Goal: Task Accomplishment & Management: Manage account settings

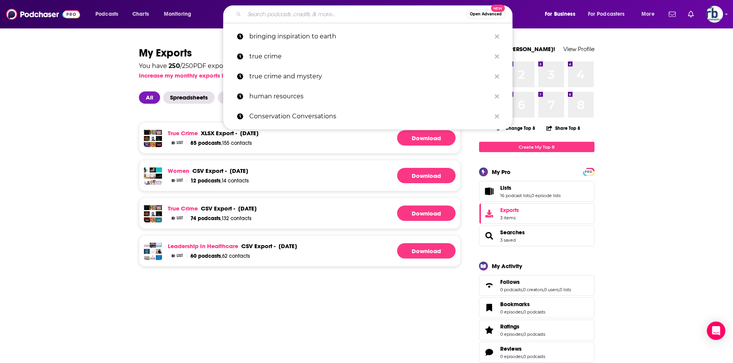
click at [365, 17] on input "Search podcasts, credits, & more..." at bounding box center [355, 14] width 222 height 12
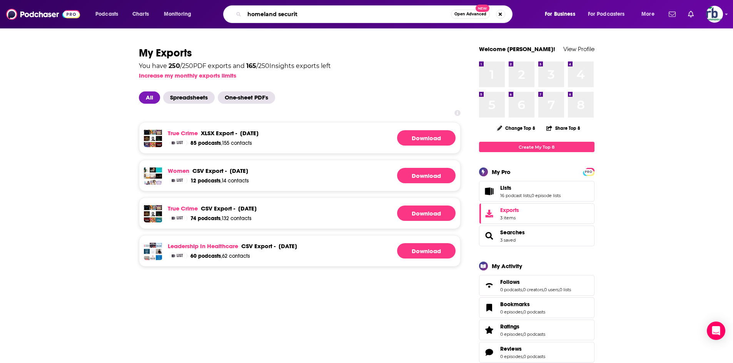
type input "homeland security"
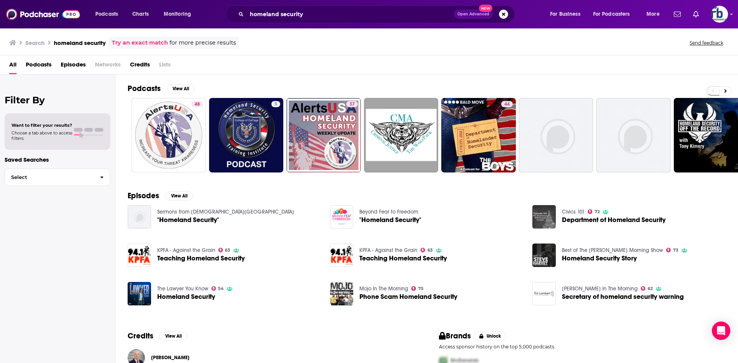
click at [35, 64] on span "Podcasts" at bounding box center [39, 66] width 26 height 16
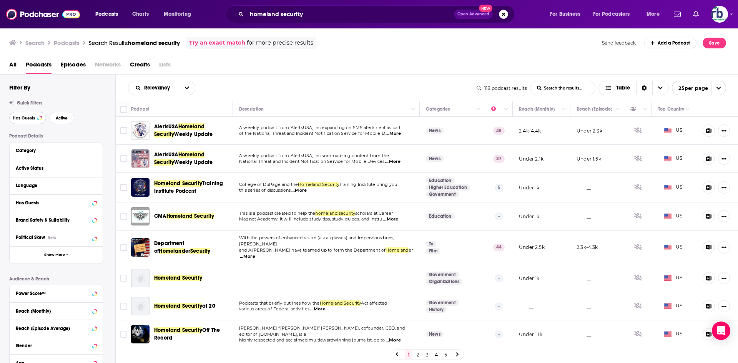
click at [27, 117] on span "Has Guests" at bounding box center [24, 118] width 22 height 4
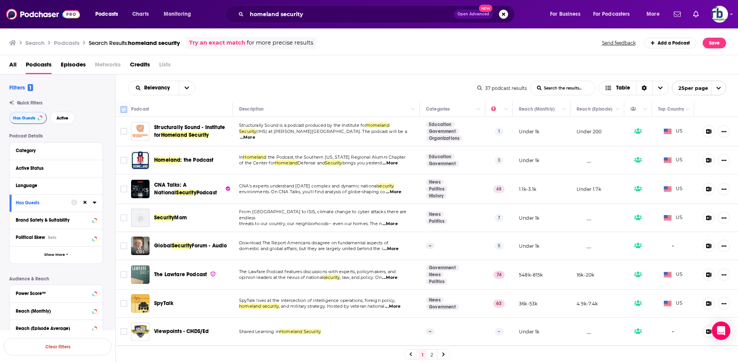
click at [122, 108] on input "Toggle select all" at bounding box center [123, 109] width 7 height 7
checkbox input "true"
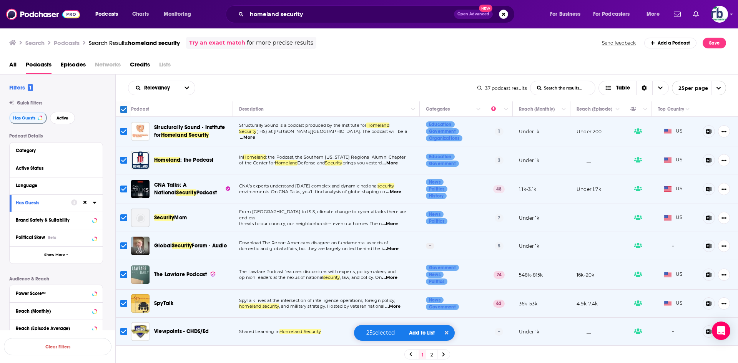
click at [418, 332] on button "Add to List" at bounding box center [422, 333] width 38 height 7
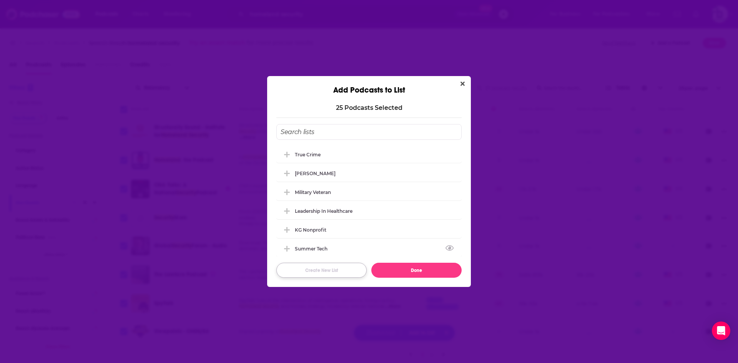
click at [318, 268] on button "Create New List" at bounding box center [322, 270] width 90 height 15
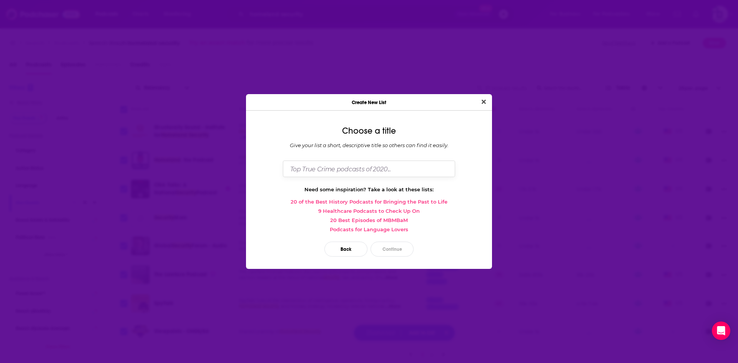
click at [364, 162] on input "Dialog" at bounding box center [369, 169] width 172 height 17
type input "Homeland/National Security"
click at [389, 251] on button "Continue" at bounding box center [392, 249] width 43 height 15
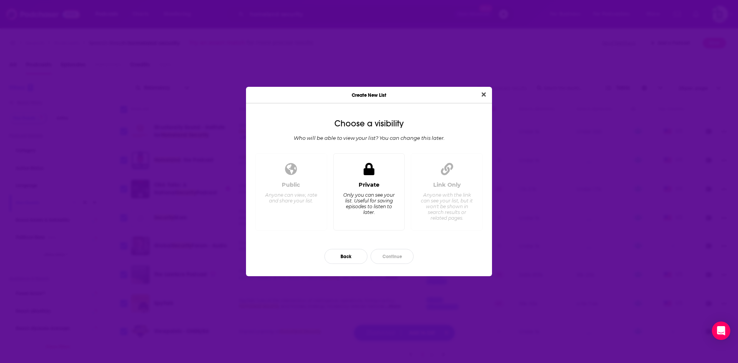
drag, startPoint x: 373, startPoint y: 194, endPoint x: 372, endPoint y: 215, distance: 21.2
click at [373, 194] on div "Only you can see your list. Useful for saving episodes to listen to later." at bounding box center [369, 203] width 53 height 23
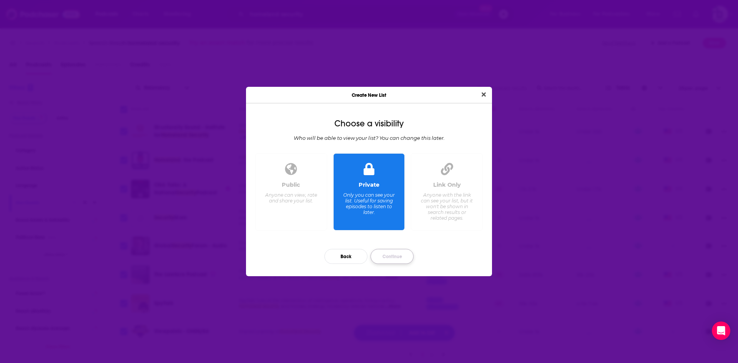
click at [385, 257] on button "Continue" at bounding box center [392, 256] width 43 height 15
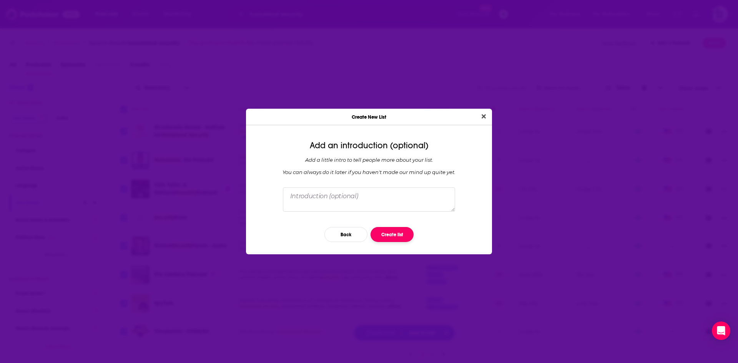
click at [392, 235] on button "Create list" at bounding box center [392, 234] width 43 height 15
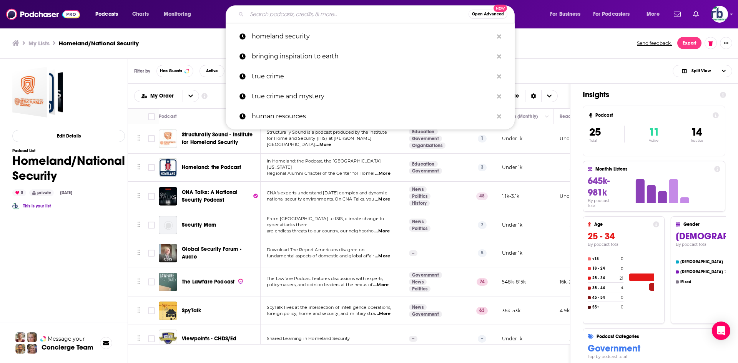
click at [254, 12] on input "Search podcasts, credits, & more..." at bounding box center [358, 14] width 222 height 12
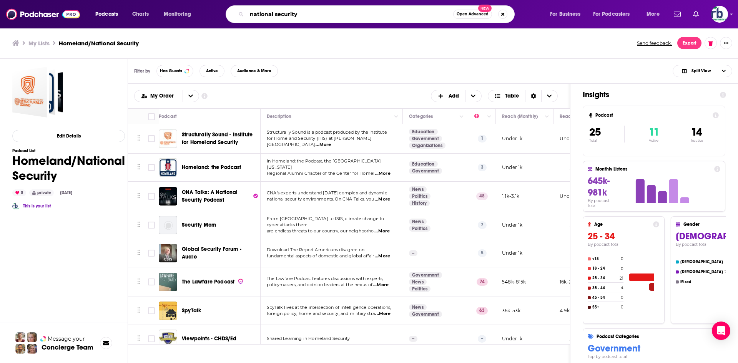
type input "national security"
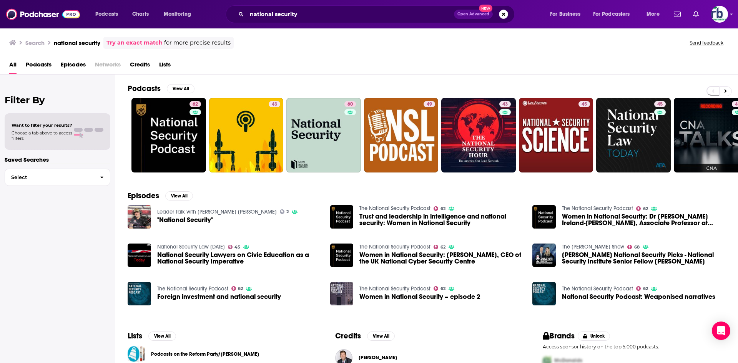
click at [41, 63] on span "Podcasts" at bounding box center [39, 66] width 26 height 16
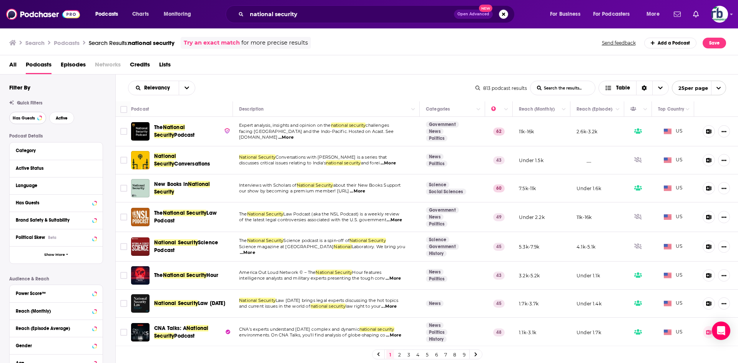
click at [26, 117] on span "Has Guests" at bounding box center [24, 118] width 22 height 4
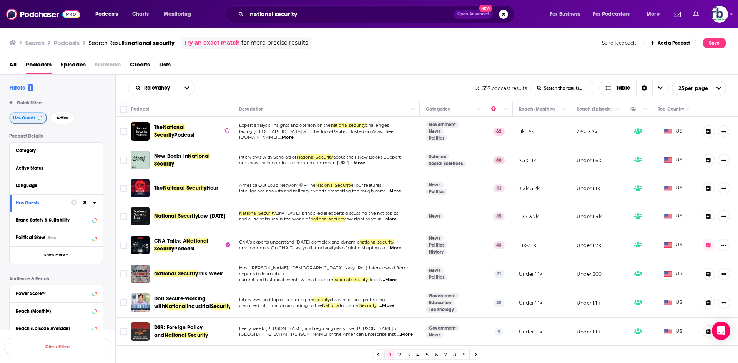
scroll to position [192, 0]
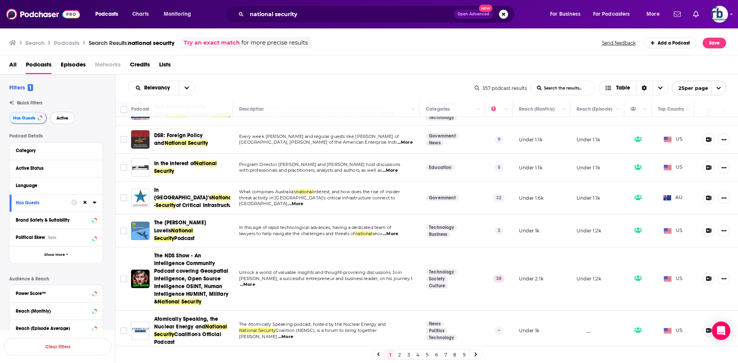
click at [61, 119] on span "Active" at bounding box center [63, 118] width 12 height 4
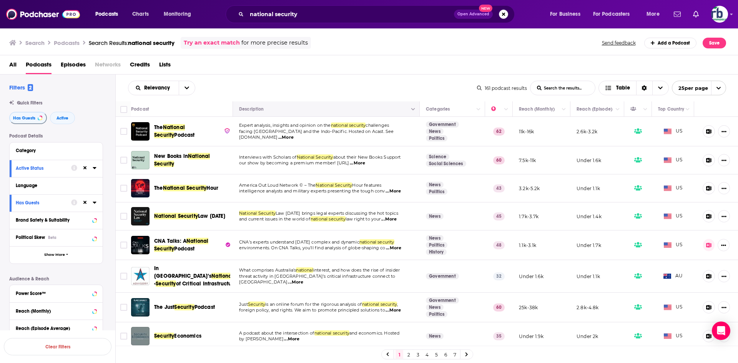
drag, startPoint x: 124, startPoint y: 110, endPoint x: 276, endPoint y: 112, distance: 151.5
click at [124, 110] on input "Toggle select all" at bounding box center [123, 109] width 7 height 7
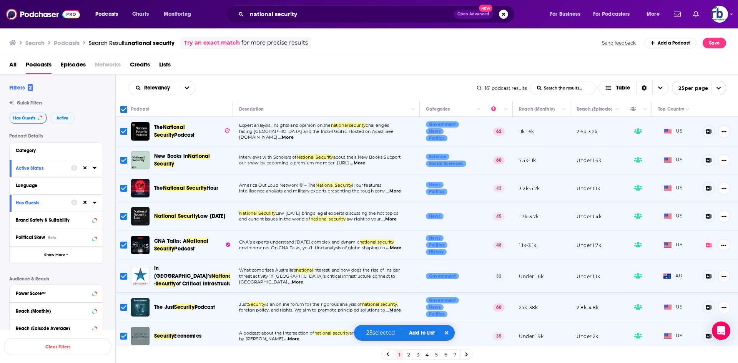
click at [421, 335] on button "Add to List" at bounding box center [422, 333] width 38 height 7
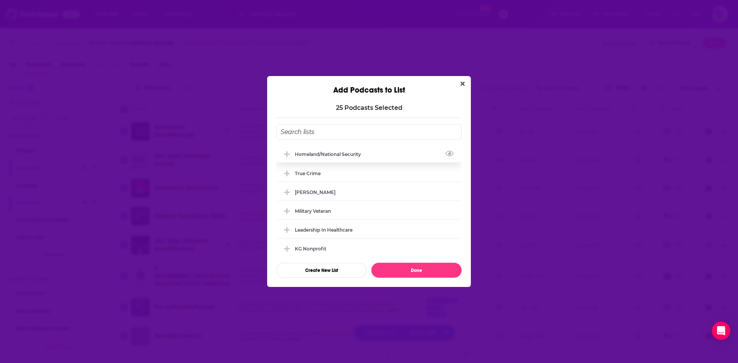
click at [324, 154] on div "Homeland/National Security" at bounding box center [330, 155] width 71 height 6
click at [398, 269] on button "Done" at bounding box center [417, 270] width 90 height 15
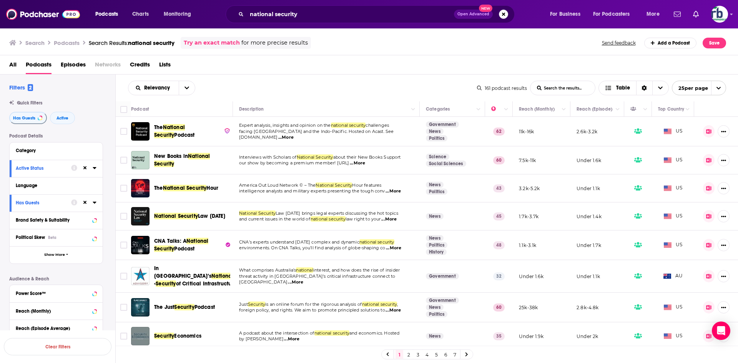
click at [408, 355] on link "2" at bounding box center [409, 354] width 8 height 9
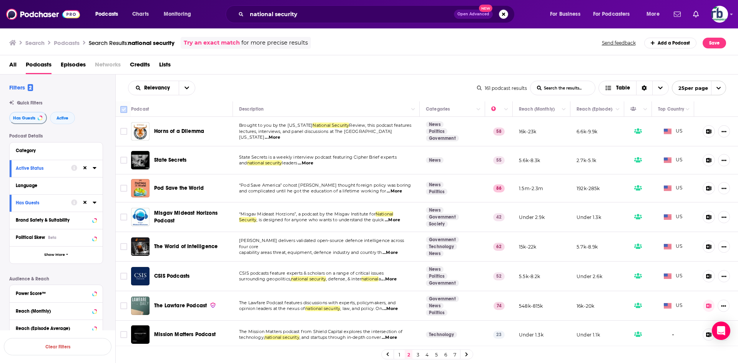
click at [122, 110] on input "Toggle select all" at bounding box center [123, 109] width 7 height 7
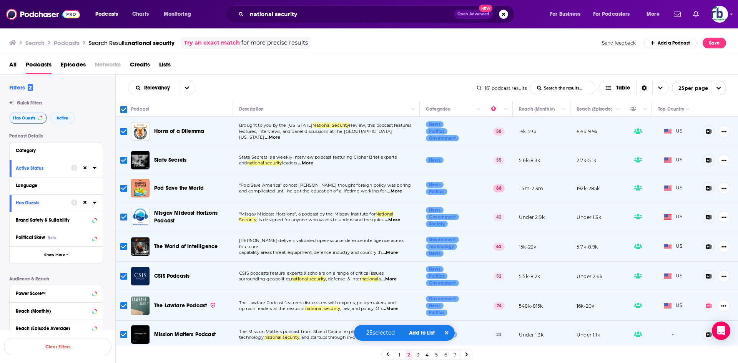
click at [423, 337] on div "25 selected Add to List" at bounding box center [405, 333] width 102 height 17
click at [423, 332] on button "Add to List" at bounding box center [422, 333] width 38 height 7
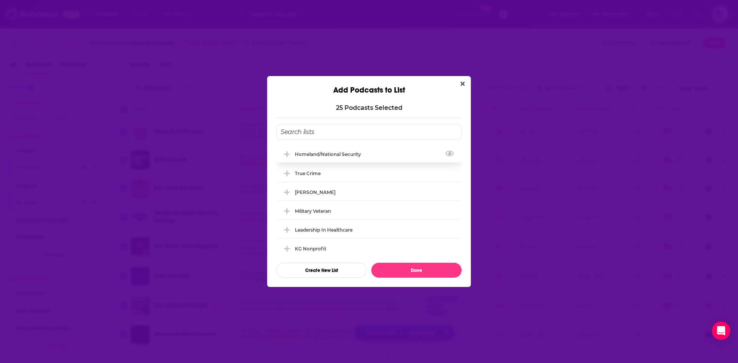
click at [303, 155] on div "Homeland/National Security" at bounding box center [330, 155] width 71 height 6
click at [403, 267] on button "Done" at bounding box center [417, 270] width 90 height 15
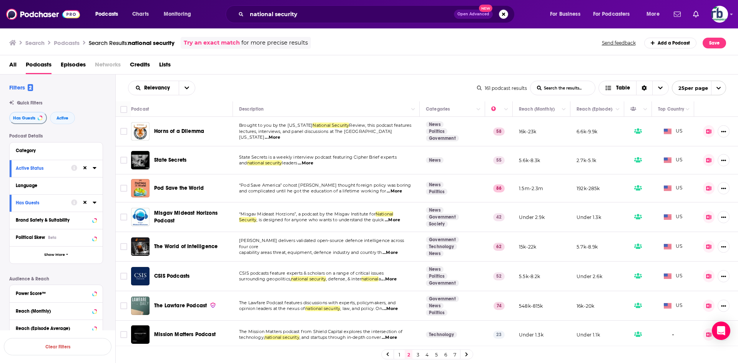
click at [418, 354] on link "3" at bounding box center [418, 354] width 8 height 9
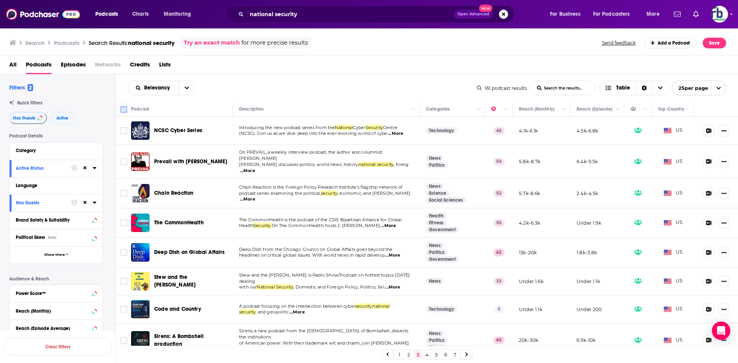
click at [124, 111] on input "Toggle select all" at bounding box center [123, 109] width 7 height 7
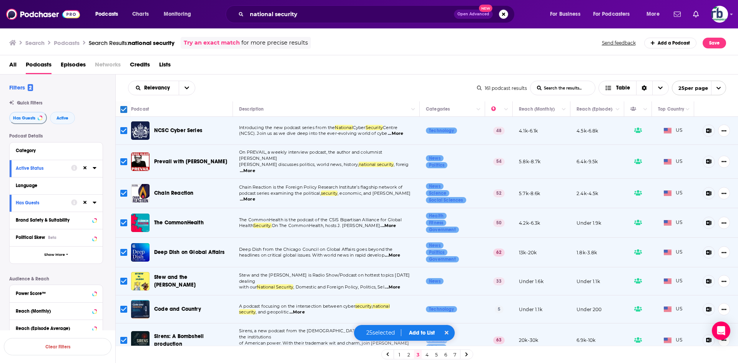
click at [424, 333] on button "Add to List" at bounding box center [422, 333] width 38 height 7
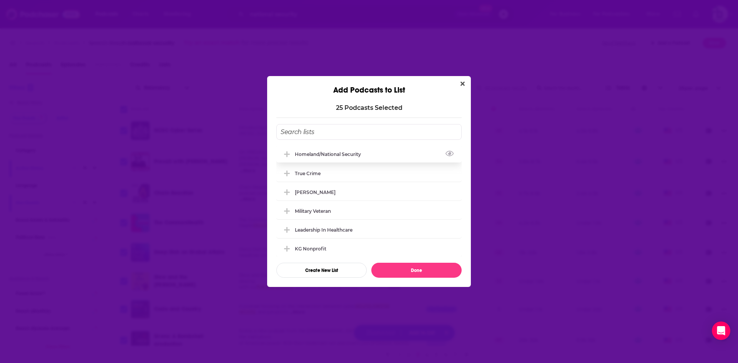
click at [304, 155] on div "Homeland/National Security" at bounding box center [330, 155] width 71 height 6
click at [392, 266] on button "Done" at bounding box center [417, 270] width 90 height 15
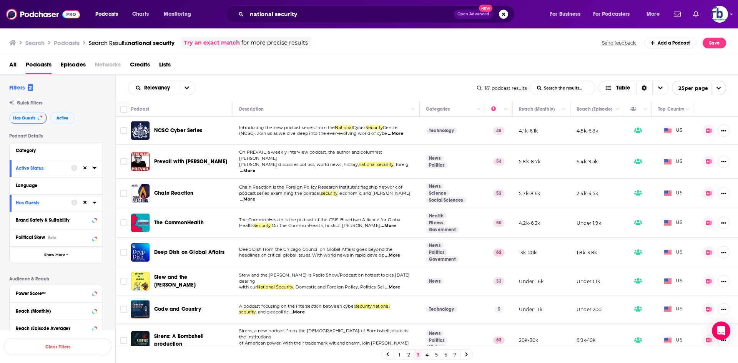
drag, startPoint x: 426, startPoint y: 358, endPoint x: 111, endPoint y: 115, distance: 397.8
click at [426, 358] on link "4" at bounding box center [427, 354] width 8 height 9
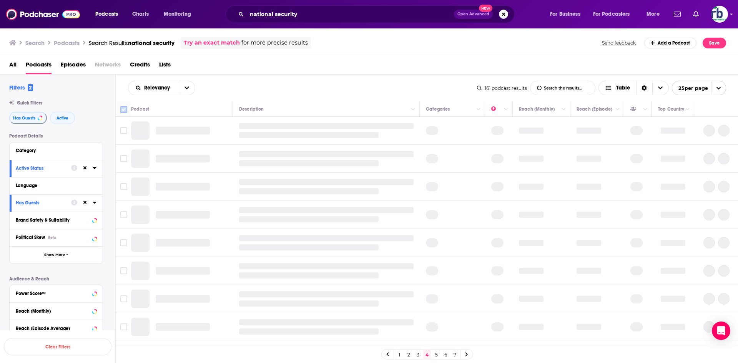
click at [122, 110] on input "Toggle select all" at bounding box center [123, 109] width 7 height 7
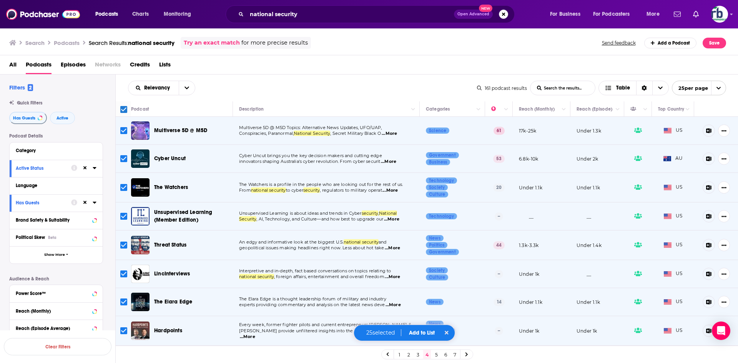
click at [421, 335] on button "Add to List" at bounding box center [422, 333] width 38 height 7
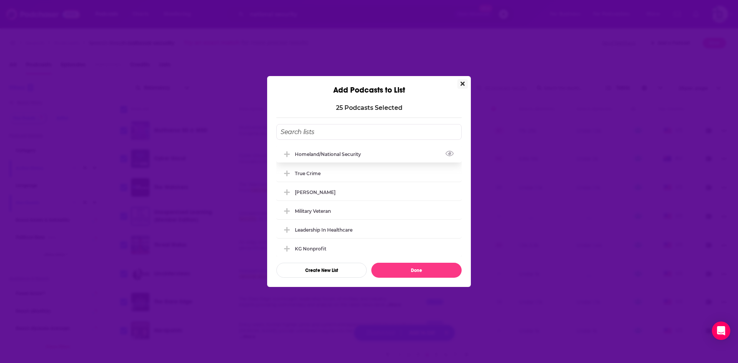
click at [332, 152] on div "Homeland/National Security" at bounding box center [330, 155] width 71 height 6
click at [410, 269] on button "Done" at bounding box center [417, 270] width 90 height 15
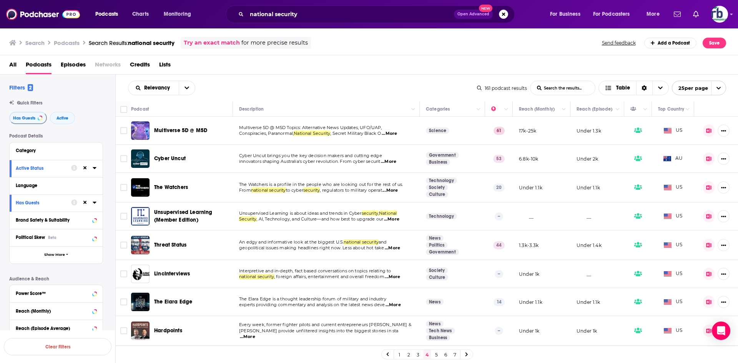
click at [437, 357] on link "5" at bounding box center [437, 354] width 8 height 9
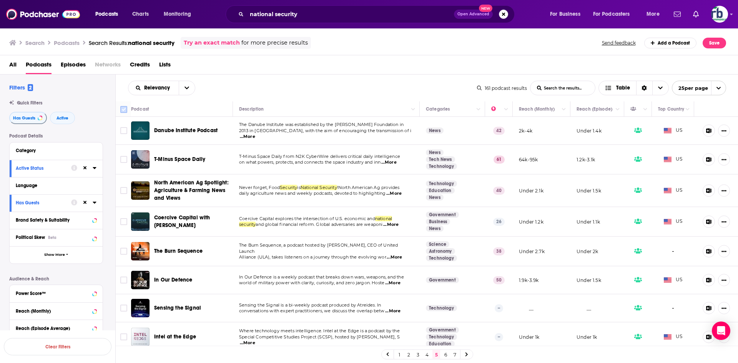
click at [123, 110] on input "Toggle select all" at bounding box center [123, 109] width 7 height 7
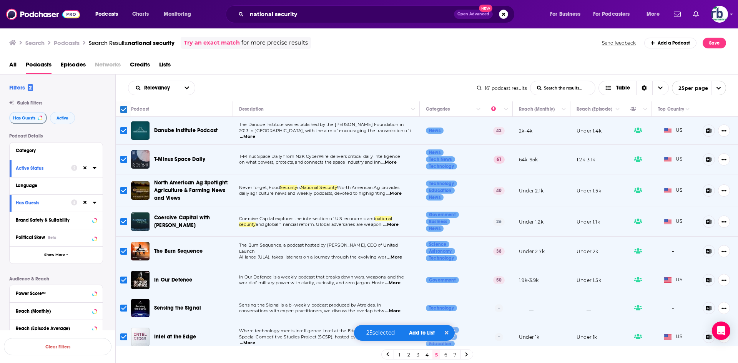
click at [427, 336] on button "Add to List" at bounding box center [422, 333] width 38 height 7
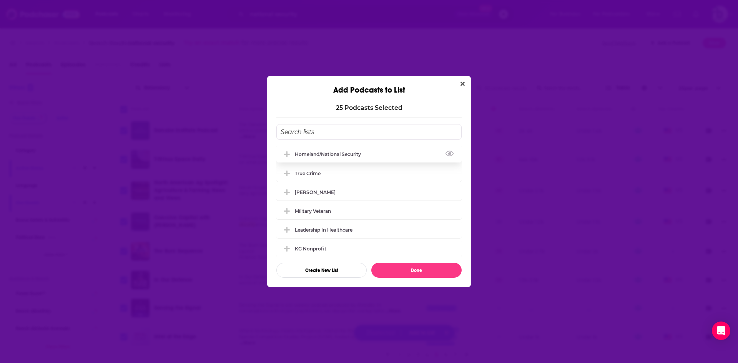
click at [316, 155] on div "Homeland/National Security" at bounding box center [330, 155] width 71 height 6
click at [406, 268] on button "Done" at bounding box center [417, 270] width 90 height 15
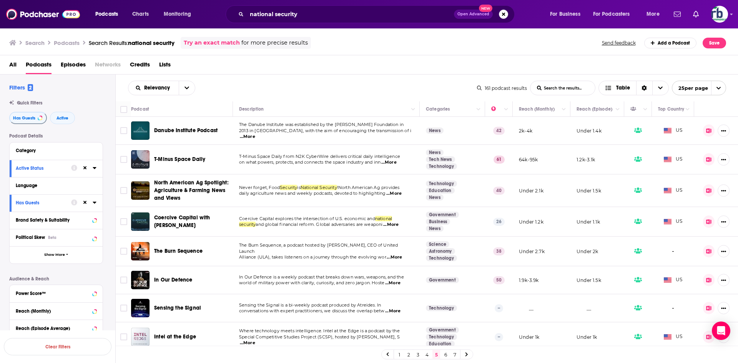
click at [447, 353] on link "6" at bounding box center [446, 354] width 8 height 9
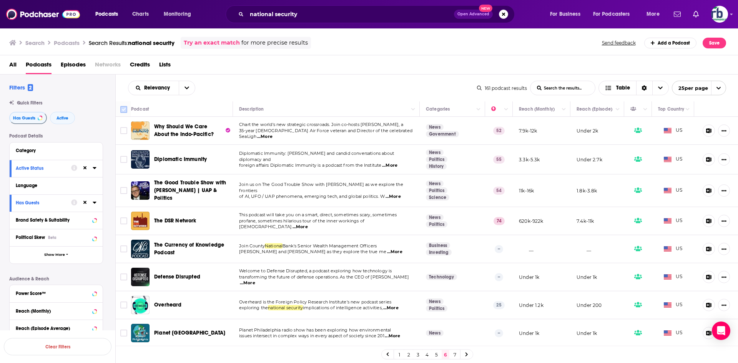
click at [122, 111] on input "Toggle select all" at bounding box center [123, 109] width 7 height 7
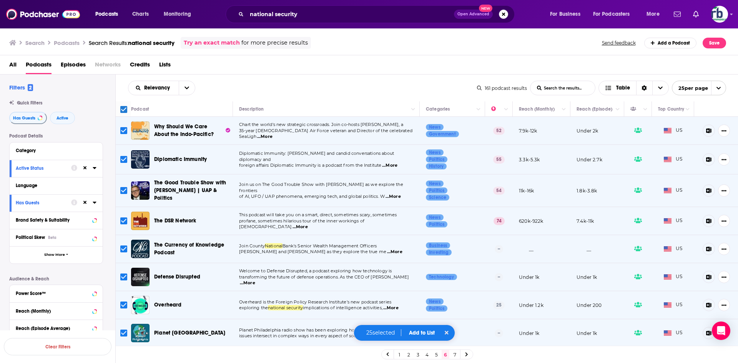
click at [427, 332] on button "Add to List" at bounding box center [422, 333] width 38 height 7
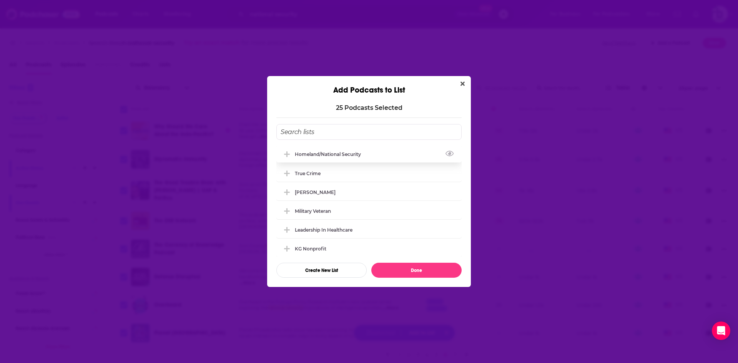
click at [318, 157] on div "Homeland/National Security" at bounding box center [330, 155] width 71 height 6
click at [390, 268] on button "Done" at bounding box center [417, 270] width 90 height 15
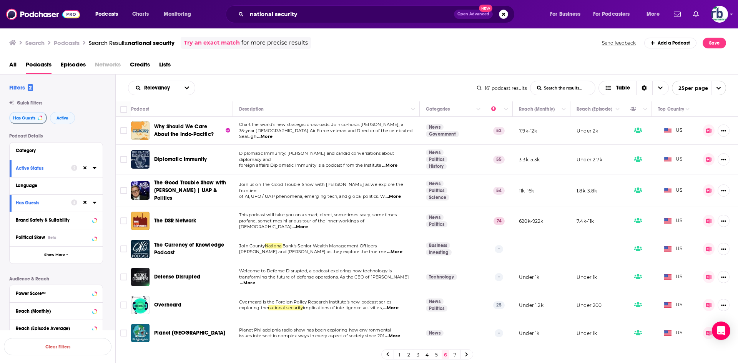
click at [453, 357] on link "7" at bounding box center [455, 354] width 8 height 9
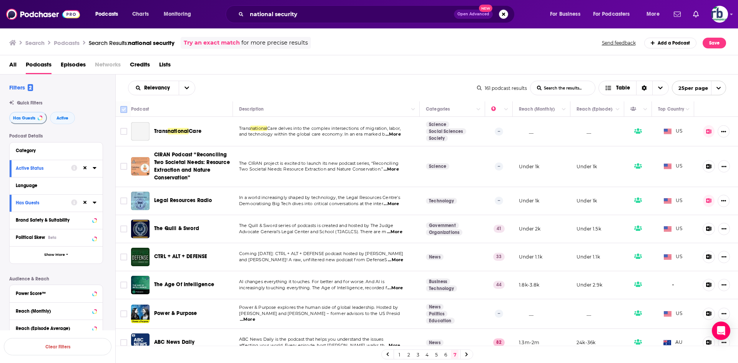
click at [123, 110] on input "Toggle select all" at bounding box center [123, 109] width 7 height 7
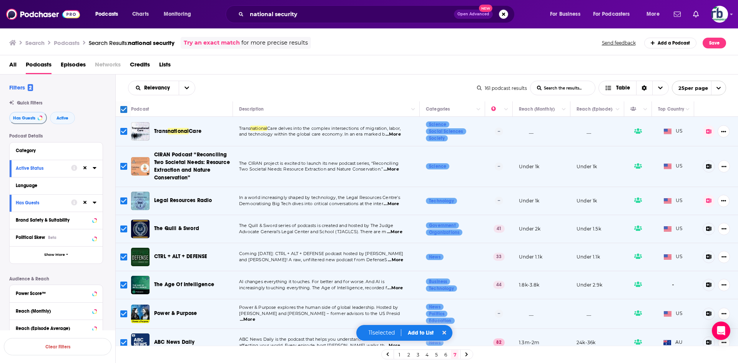
click at [425, 336] on button "Add to List" at bounding box center [421, 333] width 38 height 7
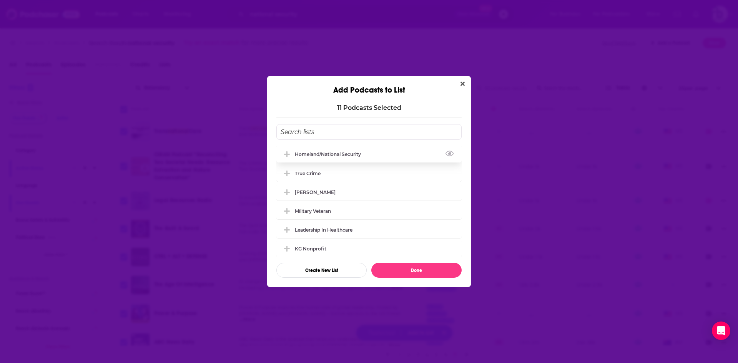
click at [306, 154] on div "Homeland/National Security" at bounding box center [330, 155] width 71 height 6
click at [422, 272] on button "Done" at bounding box center [417, 270] width 90 height 15
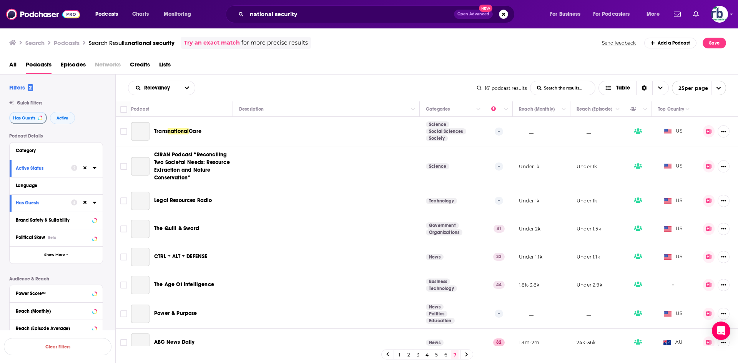
checkbox input "false"
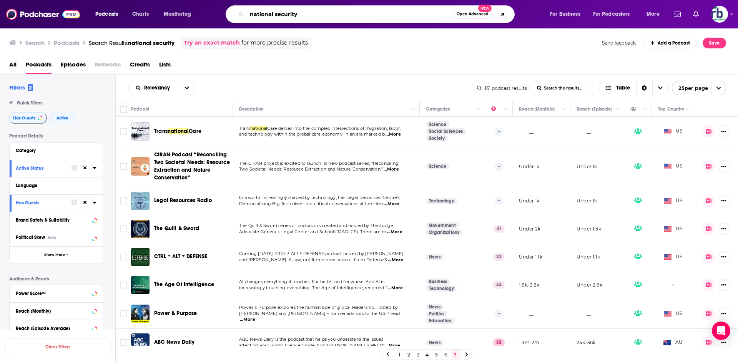
drag, startPoint x: 309, startPoint y: 15, endPoint x: 211, endPoint y: 17, distance: 98.1
click at [211, 17] on div "Podcasts Charts Monitoring national security Open Advanced New For Business For…" at bounding box center [378, 14] width 577 height 18
click at [313, 13] on input "national security" at bounding box center [350, 14] width 207 height 12
drag, startPoint x: 302, startPoint y: 16, endPoint x: 227, endPoint y: 11, distance: 75.6
click at [227, 11] on div "national security Open Advanced New" at bounding box center [370, 14] width 289 height 18
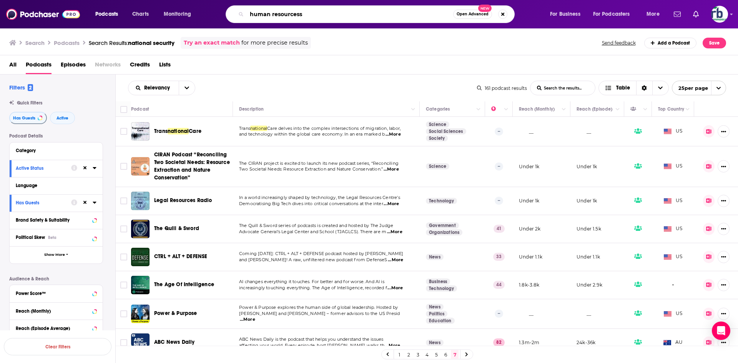
type input "human resourcess"
